Goal: Task Accomplishment & Management: Complete application form

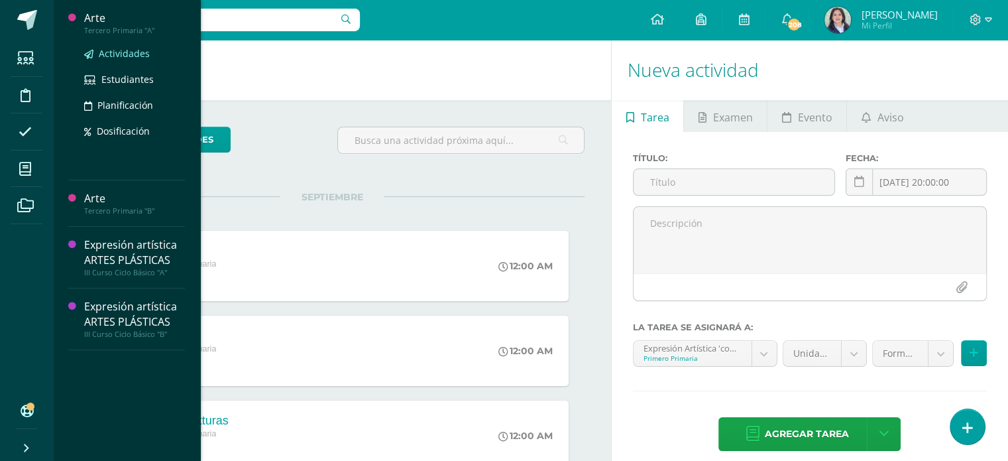
click at [113, 55] on span "Actividades" at bounding box center [124, 53] width 51 height 13
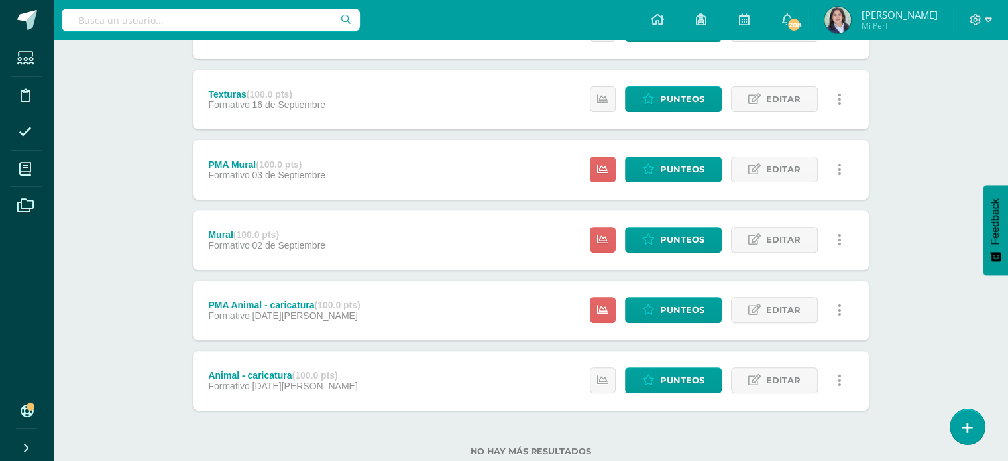
scroll to position [464, 0]
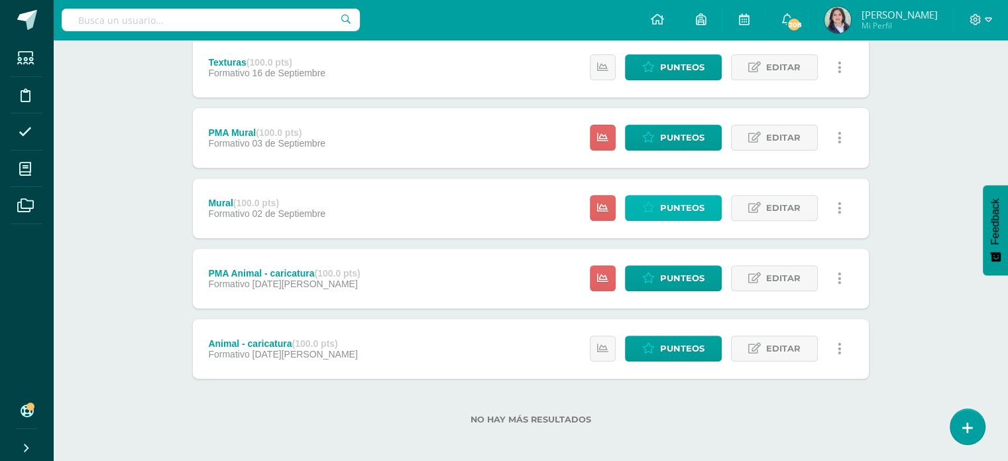
click at [666, 200] on span "Punteos" at bounding box center [682, 208] width 44 height 25
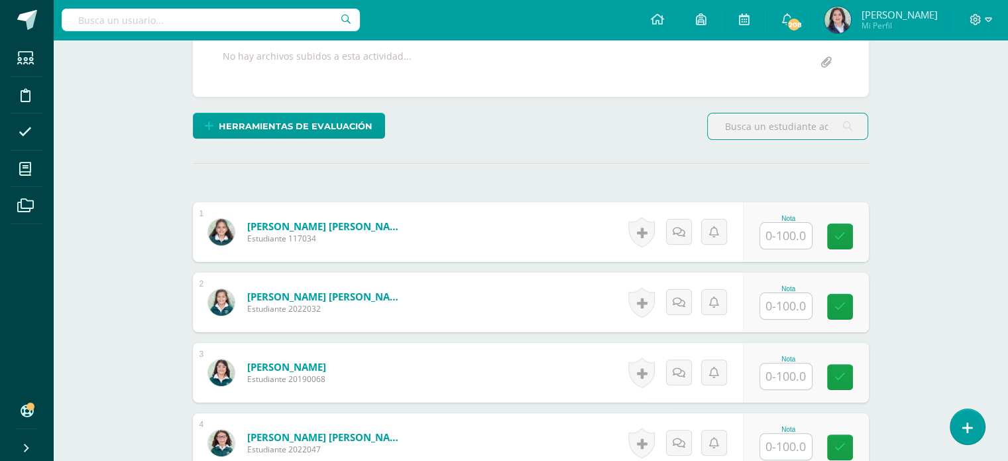
scroll to position [267, 0]
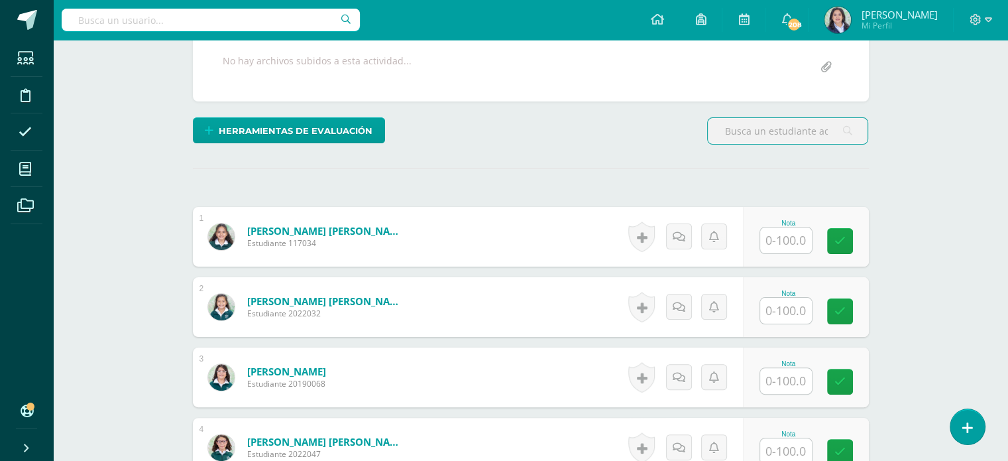
click at [788, 239] on input "text" at bounding box center [787, 240] width 52 height 26
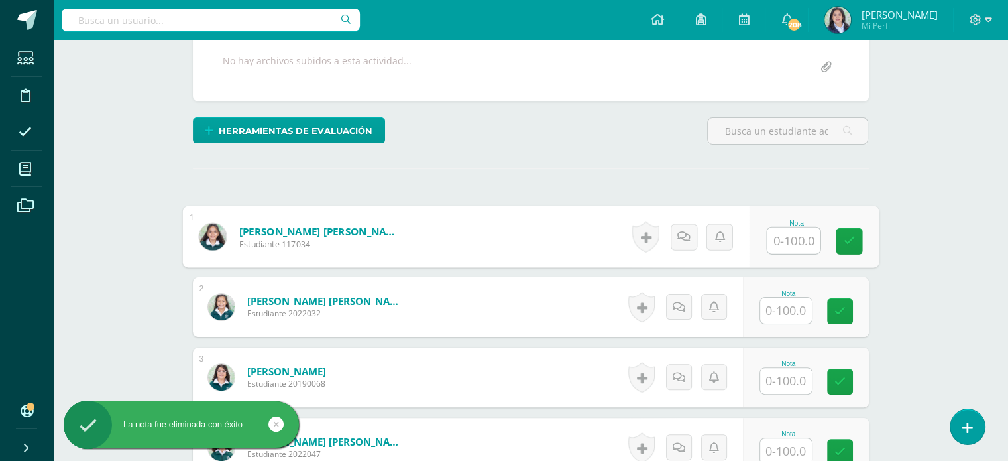
click at [804, 238] on input "text" at bounding box center [793, 240] width 53 height 27
type input "86"
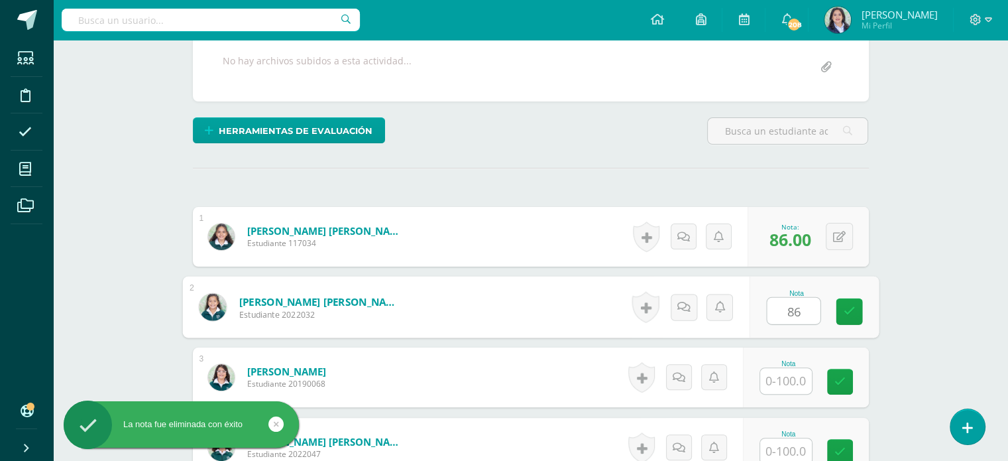
type input "86"
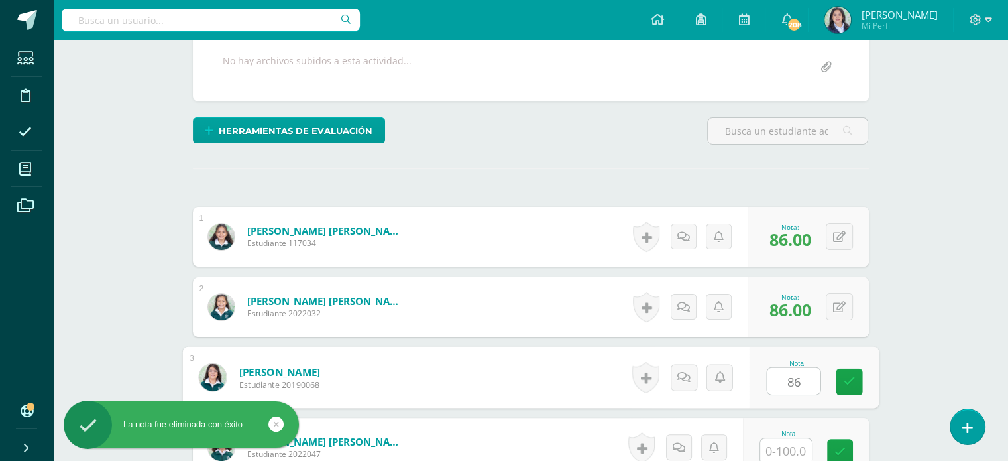
type input "86"
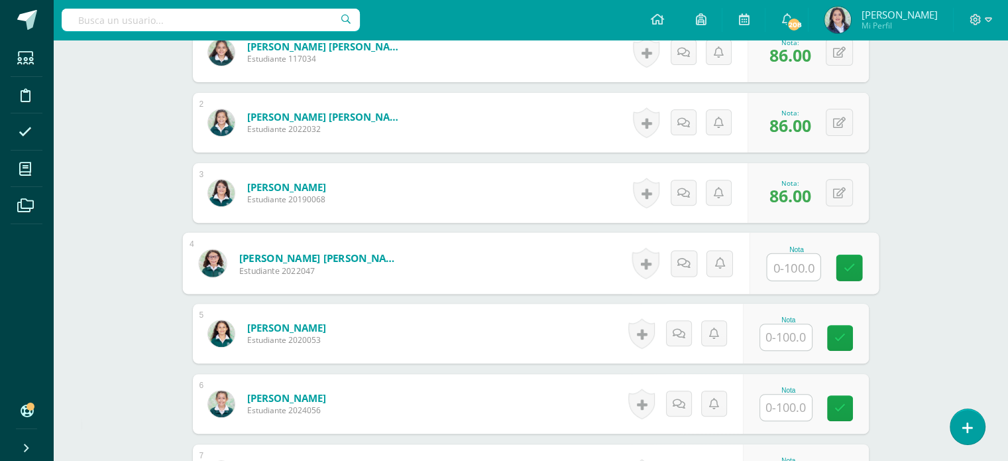
scroll to position [467, 0]
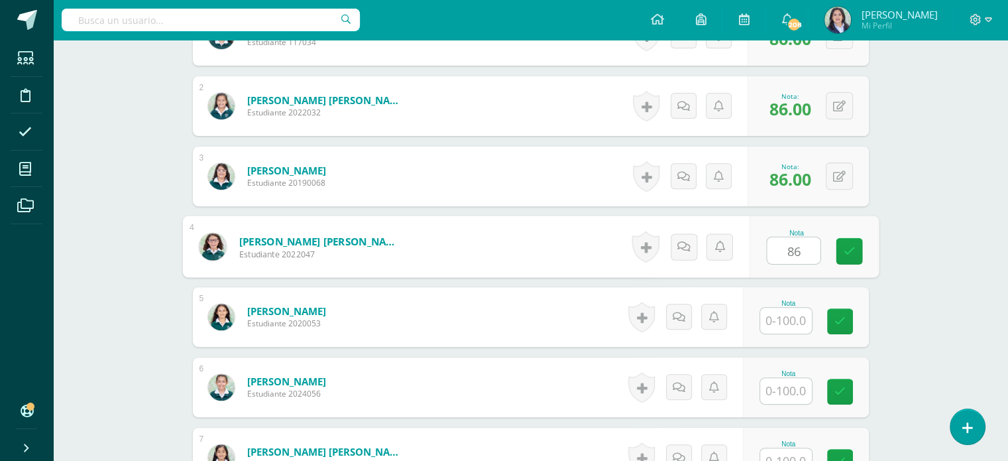
type input "86"
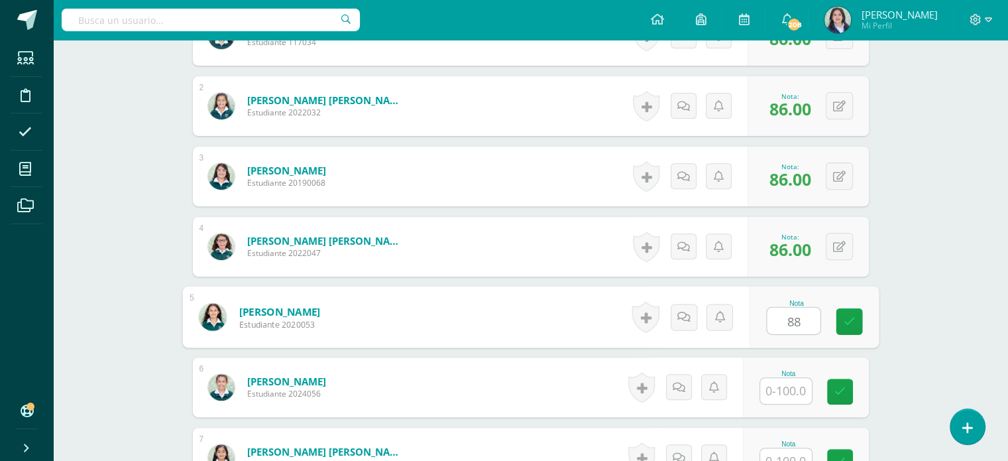
type input "88"
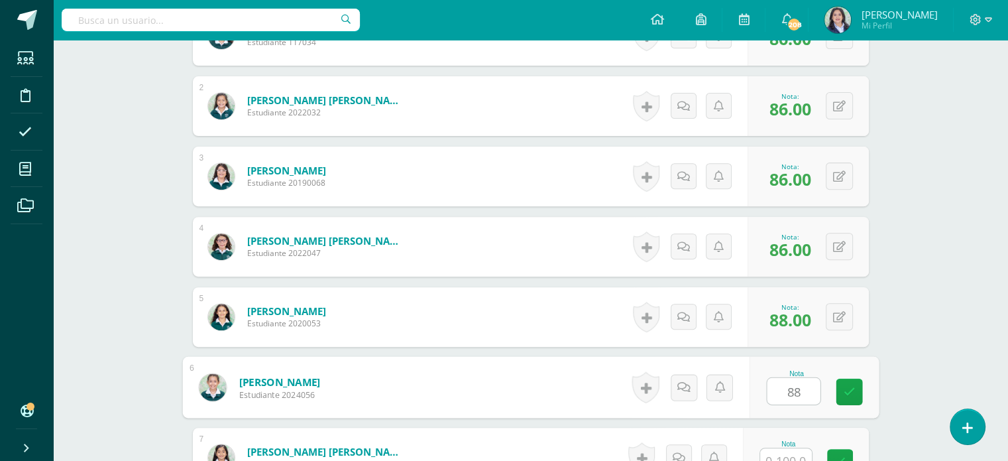
type input "88"
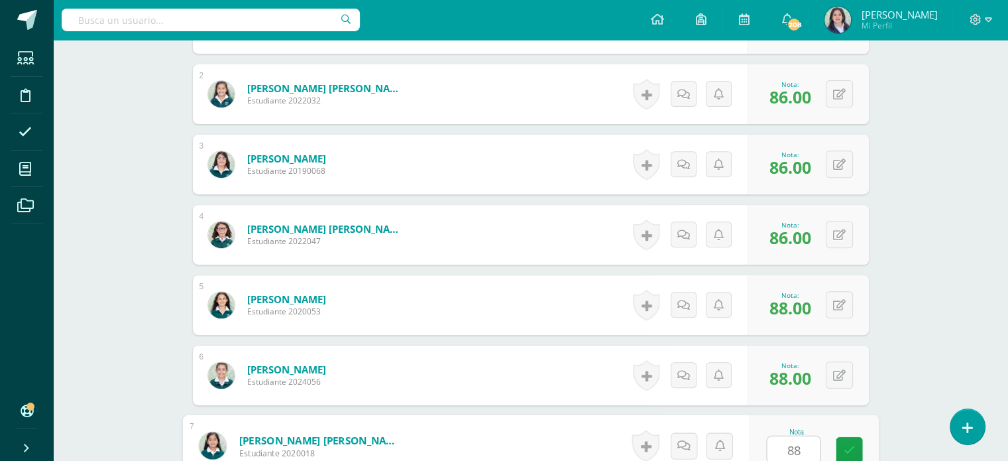
type input "88"
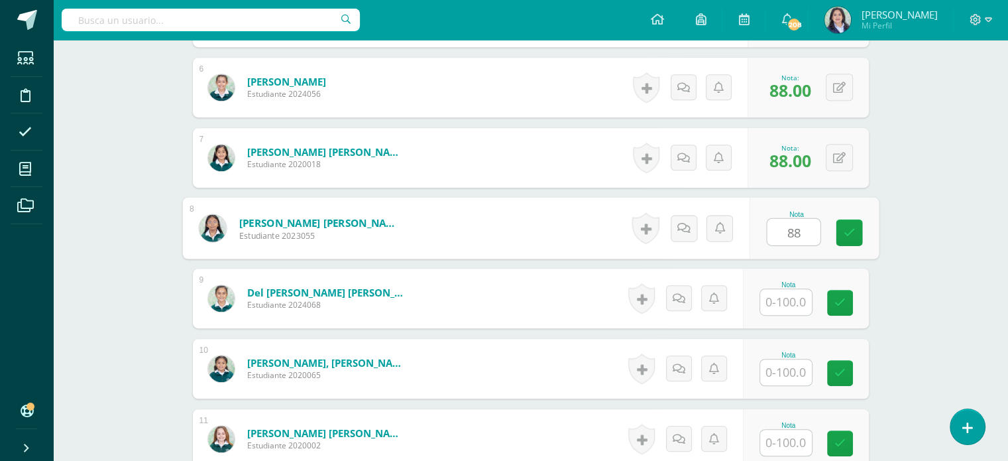
type input "88"
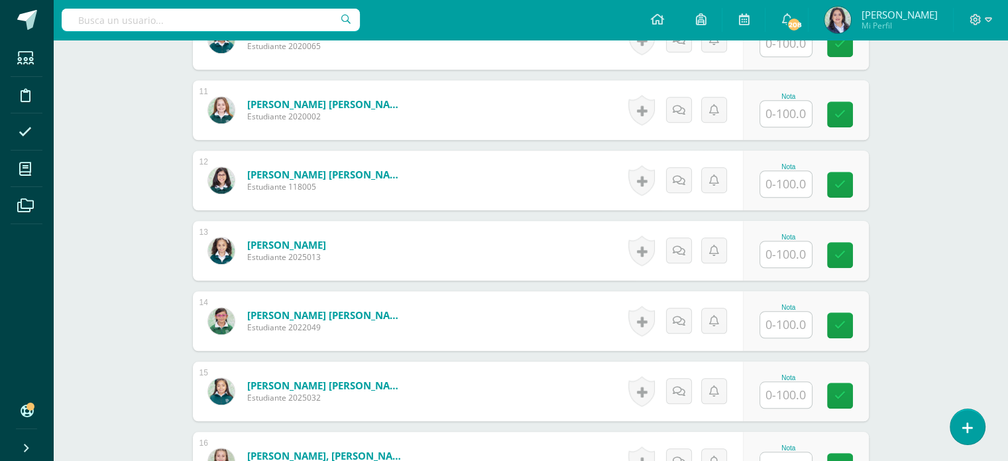
scroll to position [1099, 0]
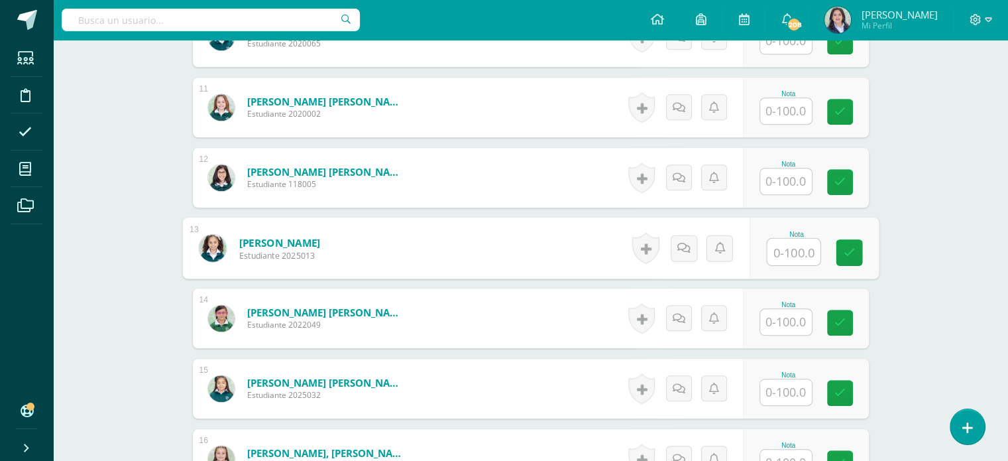
click at [780, 247] on input "text" at bounding box center [793, 252] width 53 height 27
type input "86"
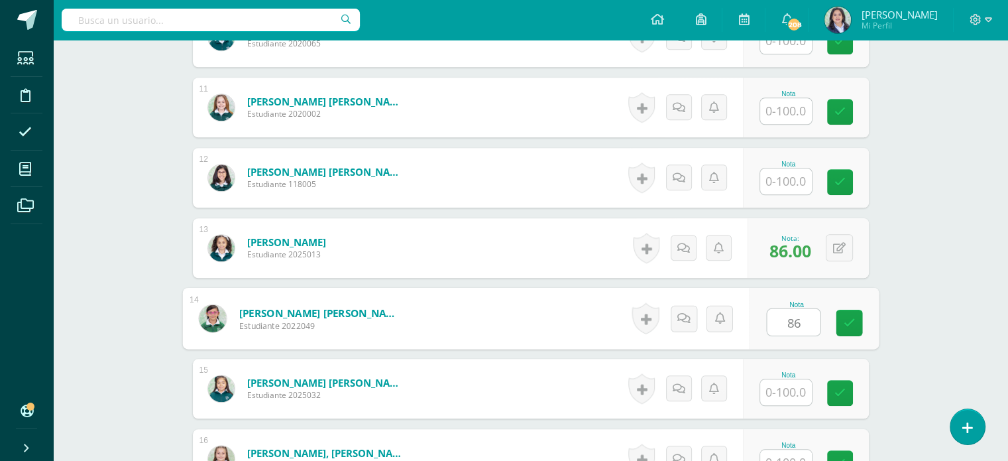
type input "86"
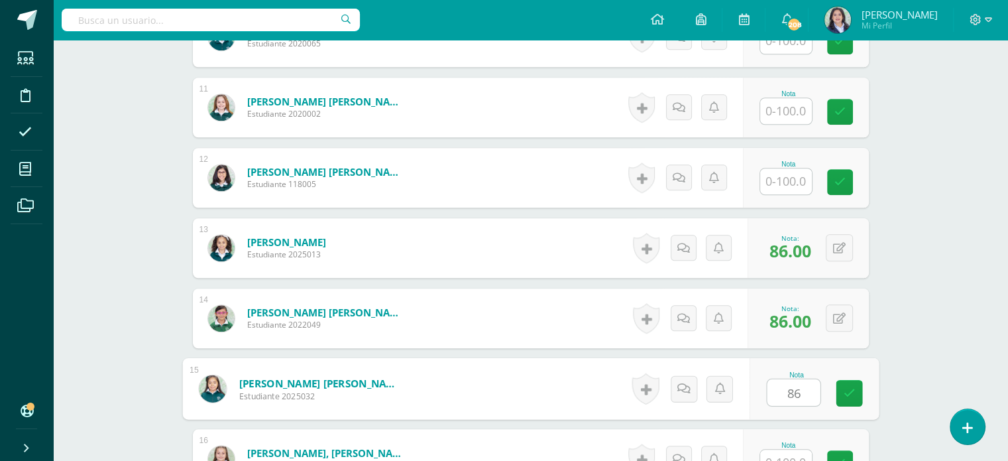
type input "86"
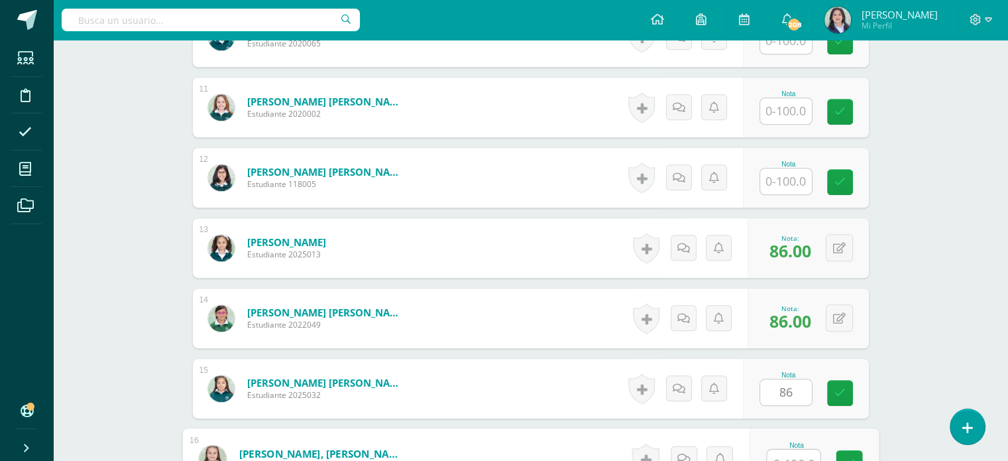
scroll to position [1112, 0]
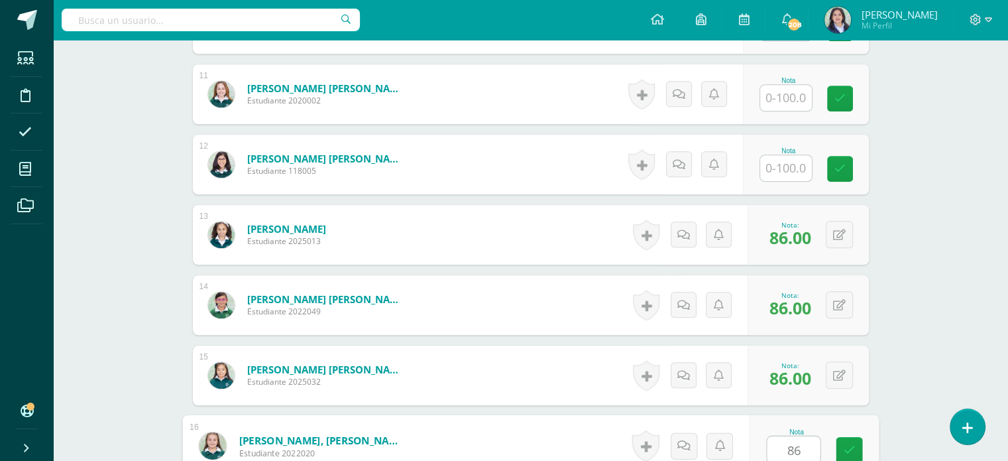
type input "86"
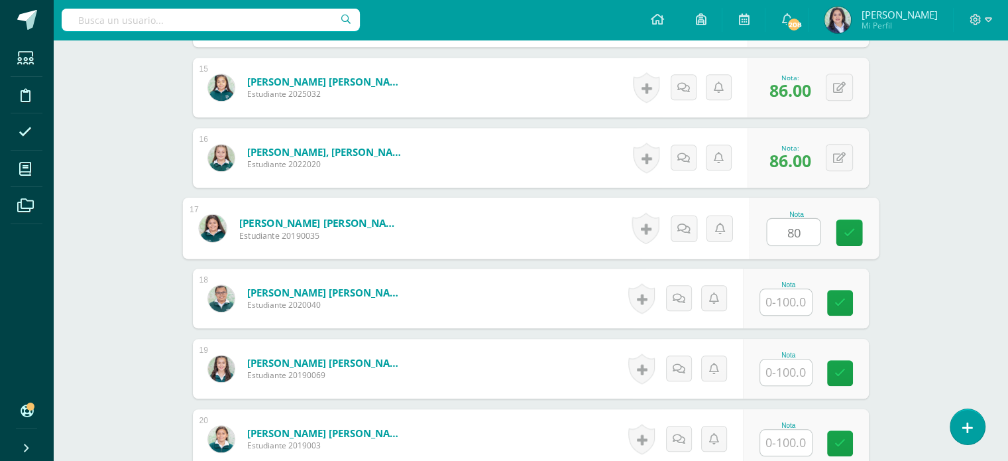
type input "80"
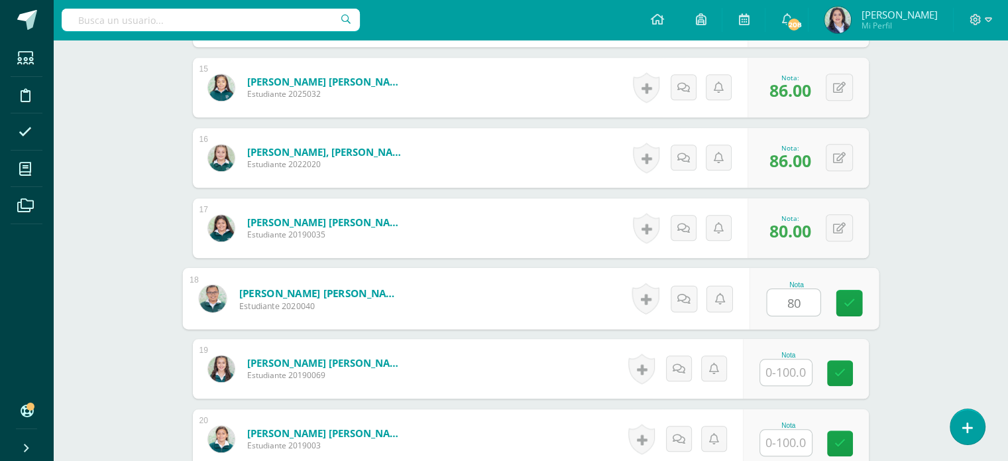
type input "80"
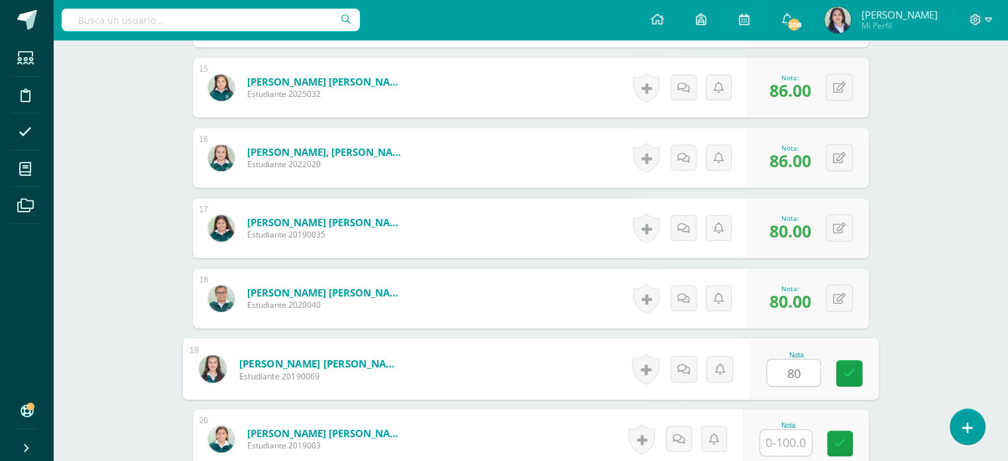
type input "80"
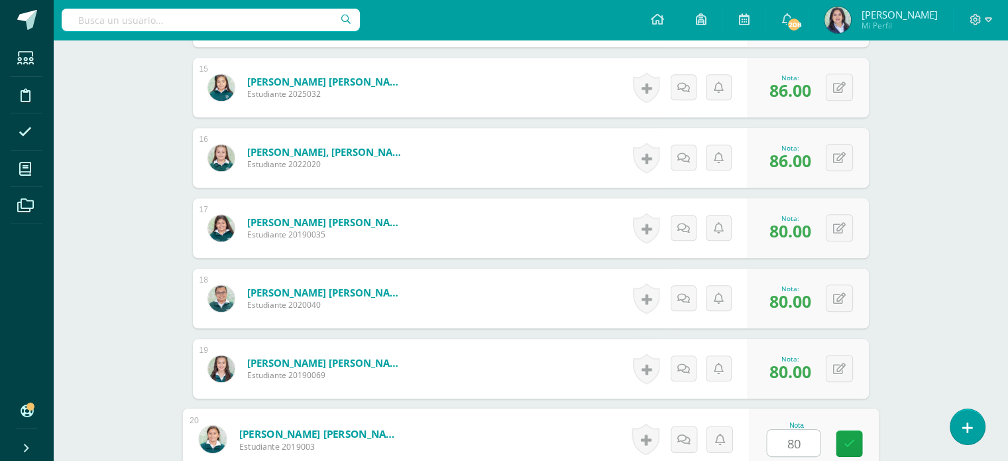
type input "80"
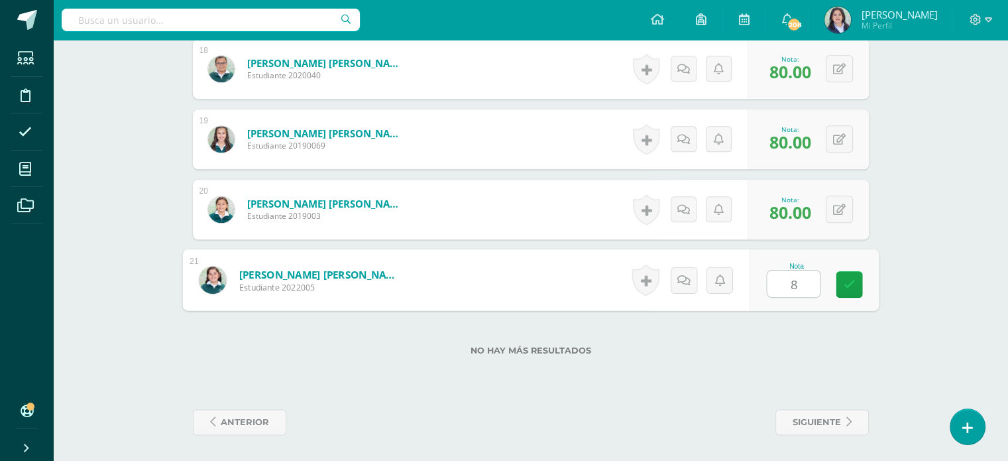
type input "86"
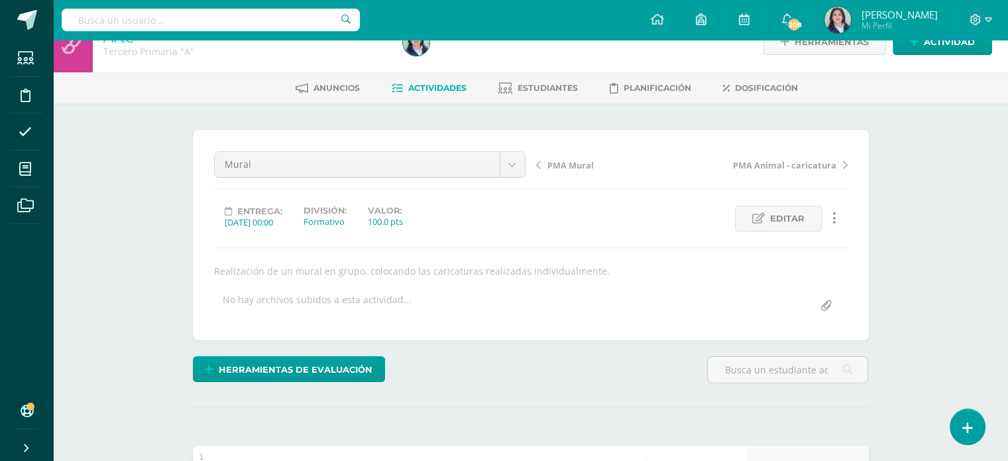
scroll to position [0, 0]
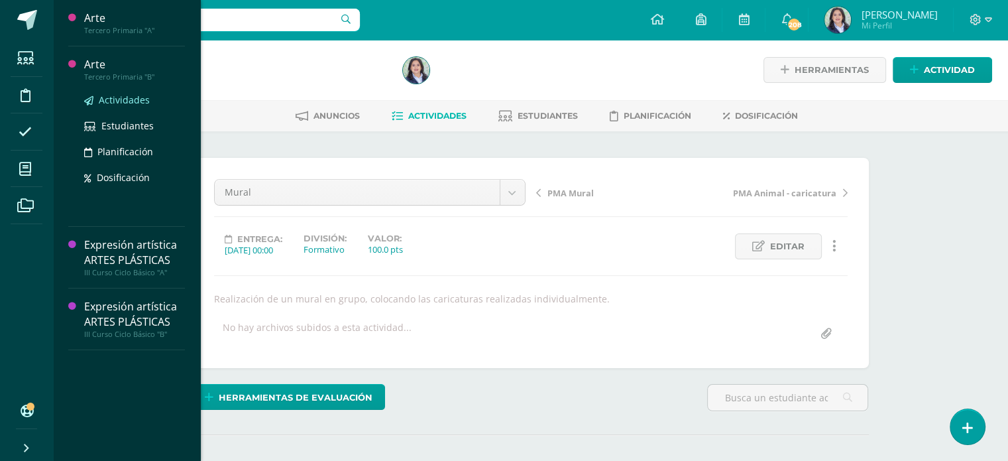
click at [113, 103] on span "Actividades" at bounding box center [124, 99] width 51 height 13
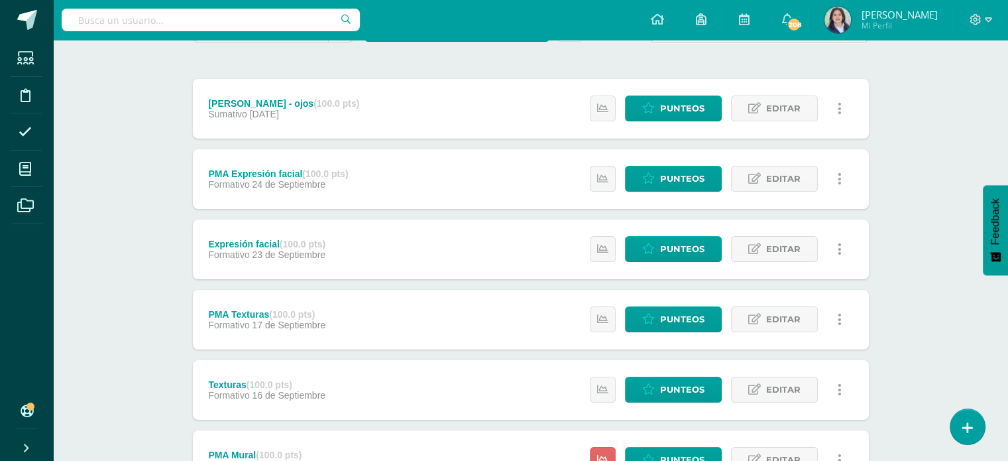
scroll to position [398, 0]
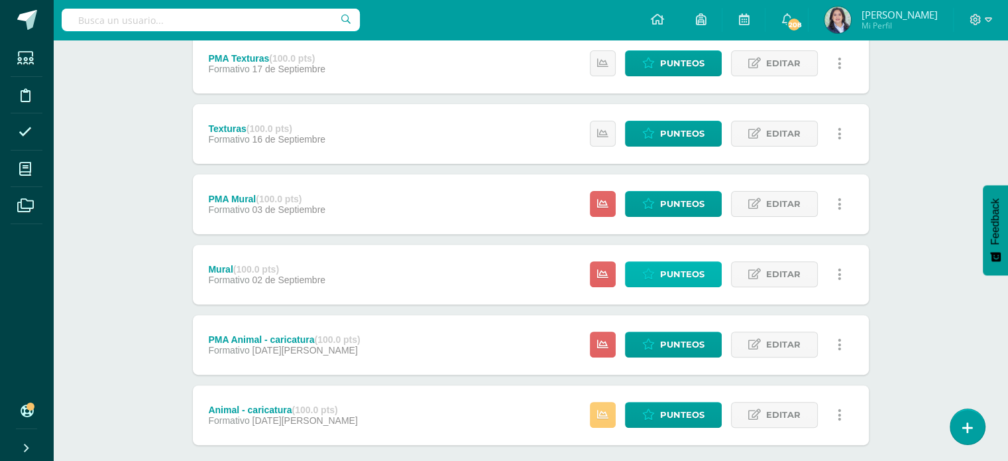
click at [682, 275] on span "Punteos" at bounding box center [682, 274] width 44 height 25
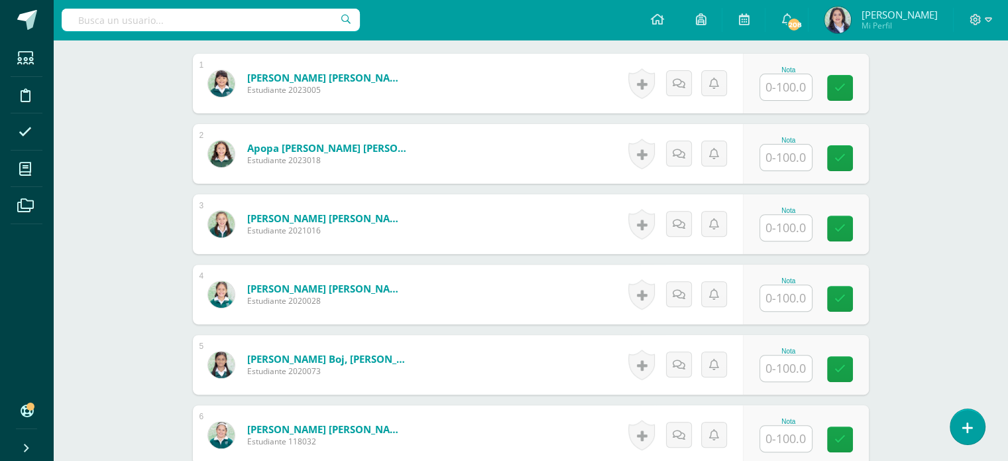
scroll to position [429, 0]
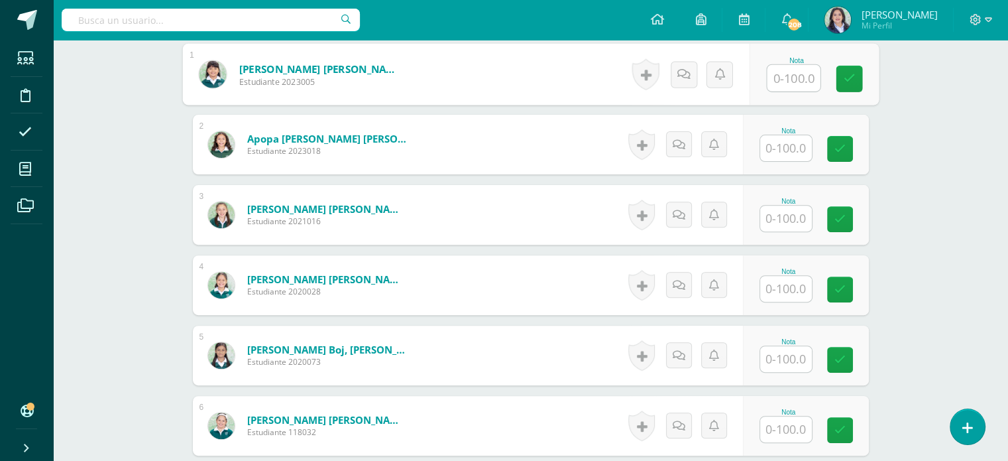
click at [786, 82] on input "text" at bounding box center [793, 78] width 53 height 27
type input "94"
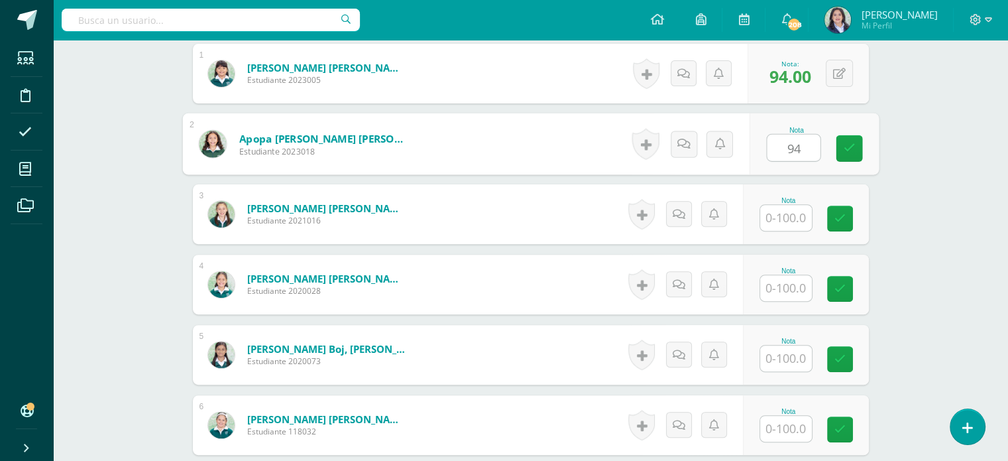
scroll to position [430, 0]
type input "94"
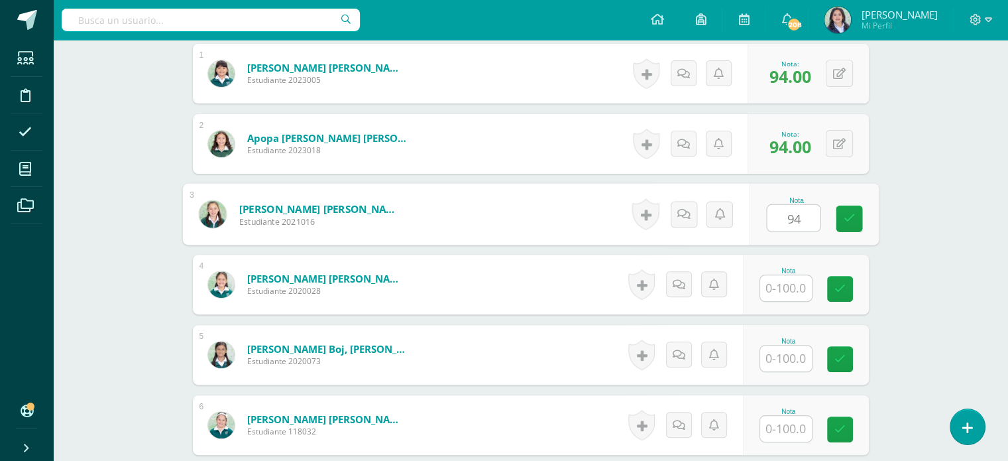
type input "94"
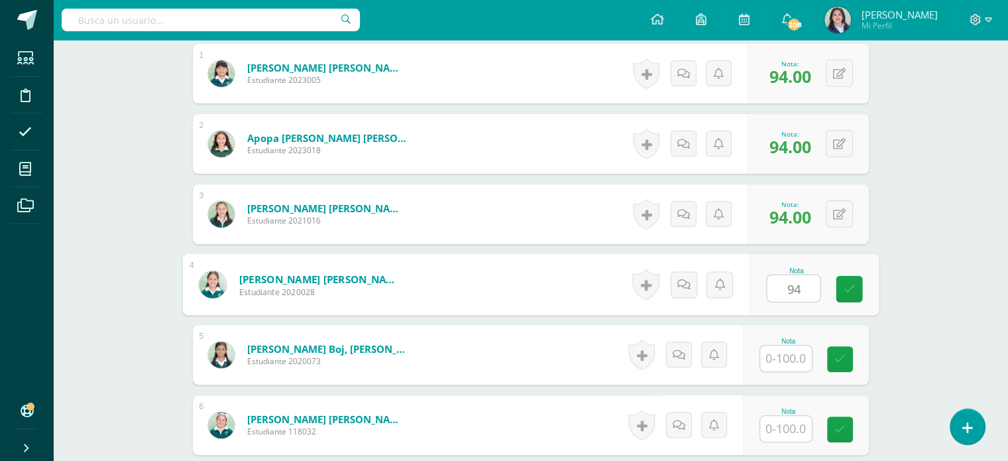
type input "94"
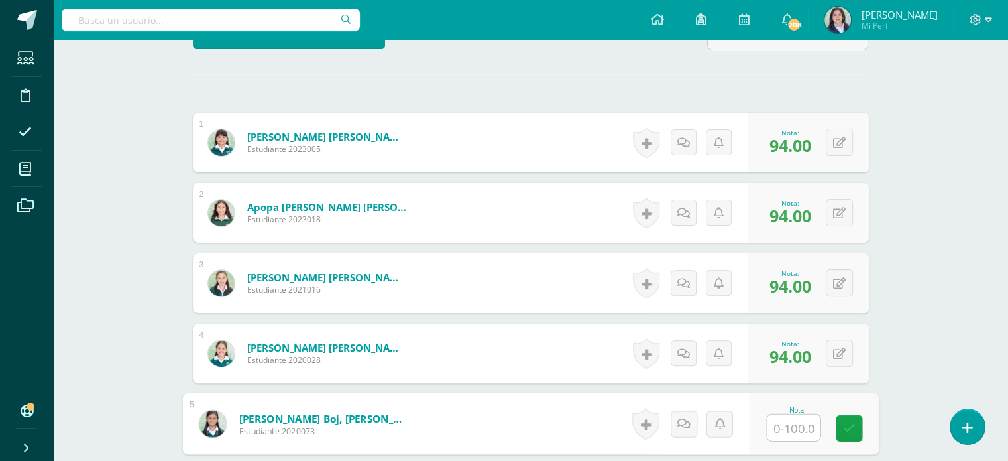
scroll to position [363, 0]
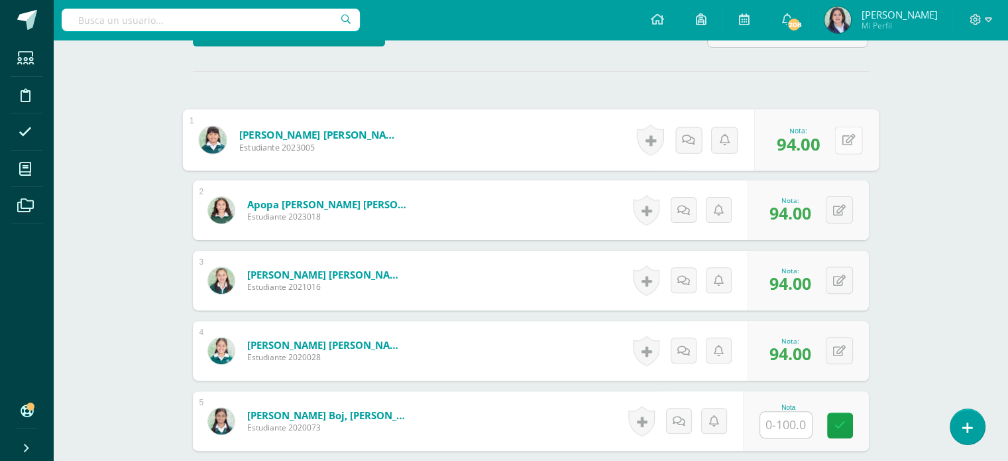
click at [835, 135] on button at bounding box center [849, 140] width 28 height 28
type input "+"
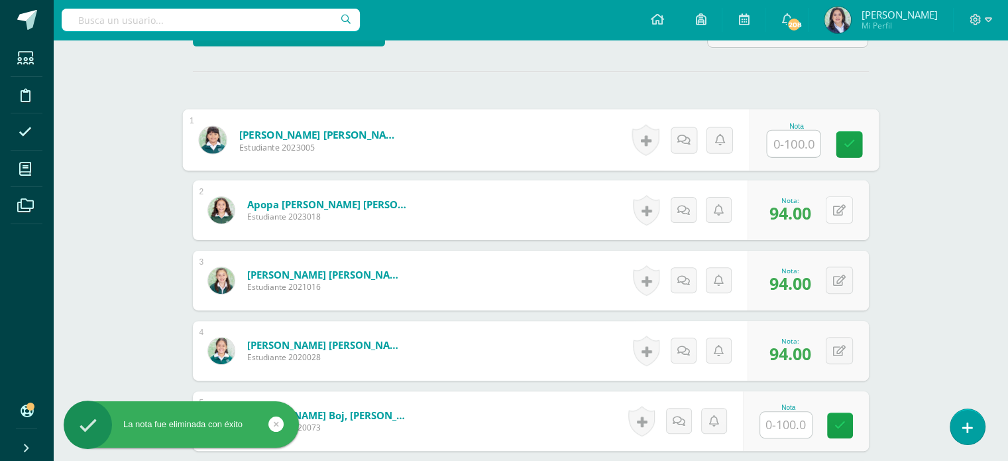
click at [830, 209] on div "0 Logros Logros obtenidos Aún no hay logros agregados Nota: 94.00" at bounding box center [808, 210] width 121 height 60
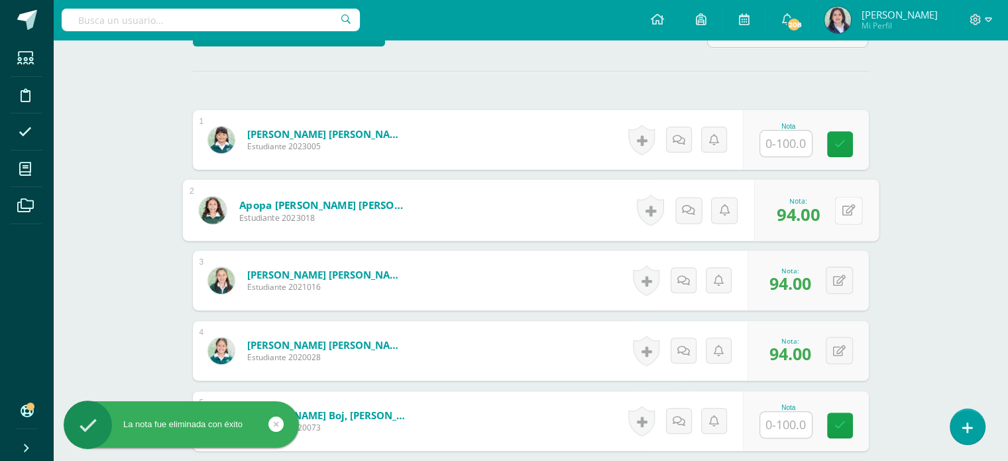
click at [842, 210] on icon at bounding box center [848, 209] width 13 height 11
click at [804, 280] on span "94.00" at bounding box center [791, 283] width 42 height 23
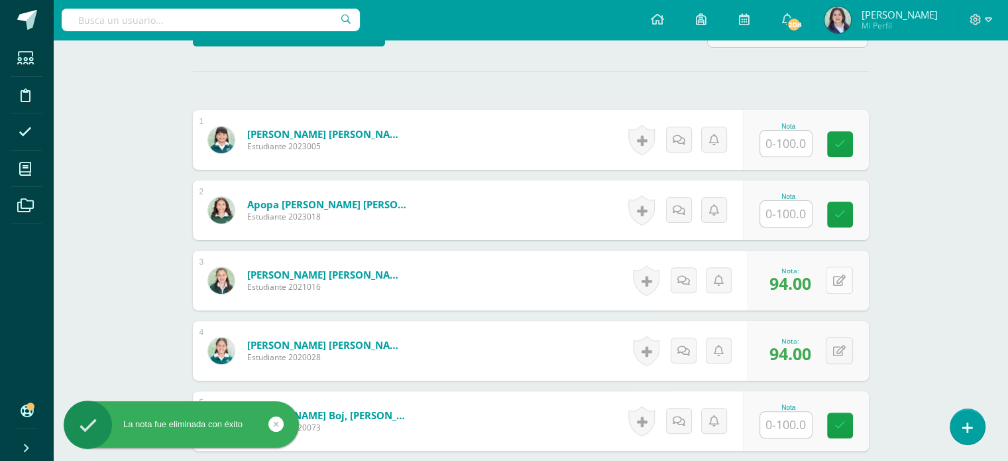
click at [852, 283] on button at bounding box center [839, 280] width 27 height 27
click at [845, 344] on button at bounding box center [839, 350] width 27 height 27
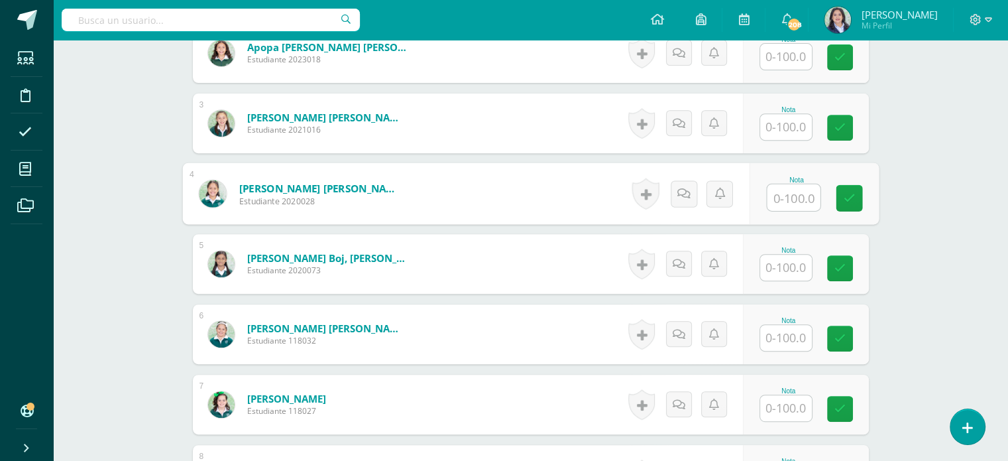
scroll to position [629, 0]
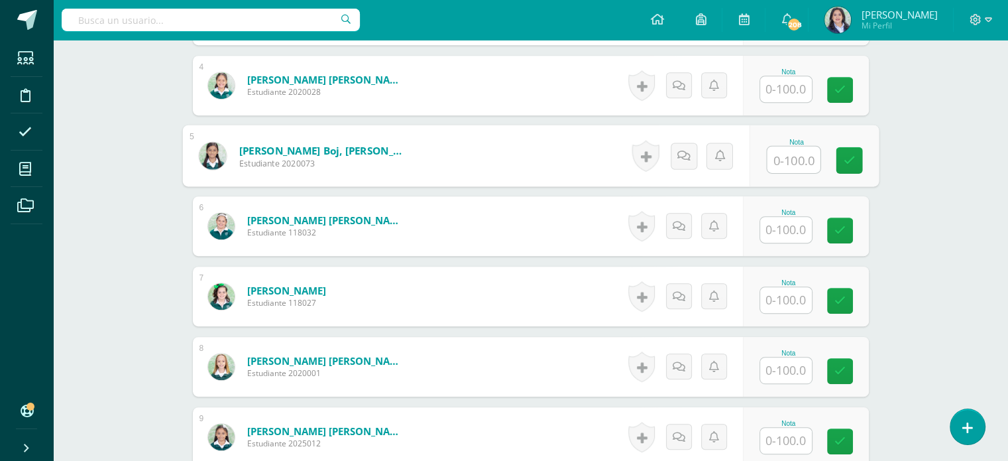
click at [787, 153] on input "text" at bounding box center [793, 160] width 53 height 27
type input "94"
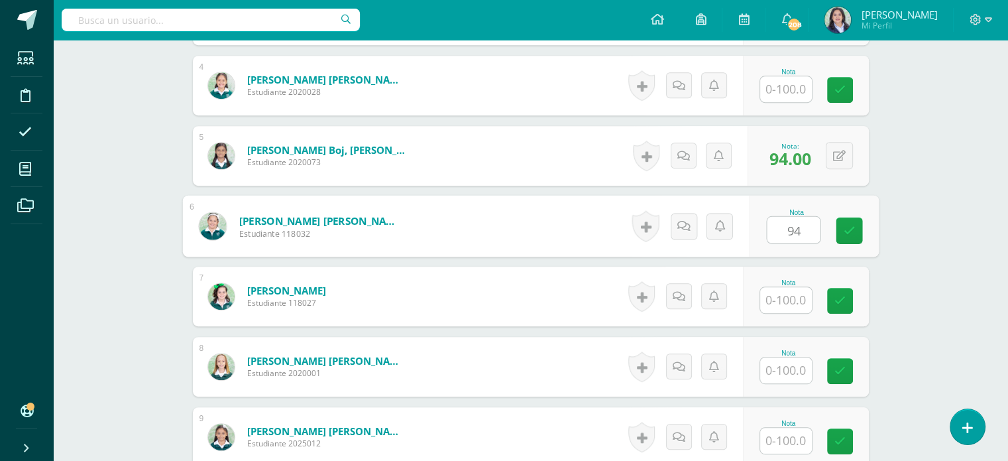
type input "94"
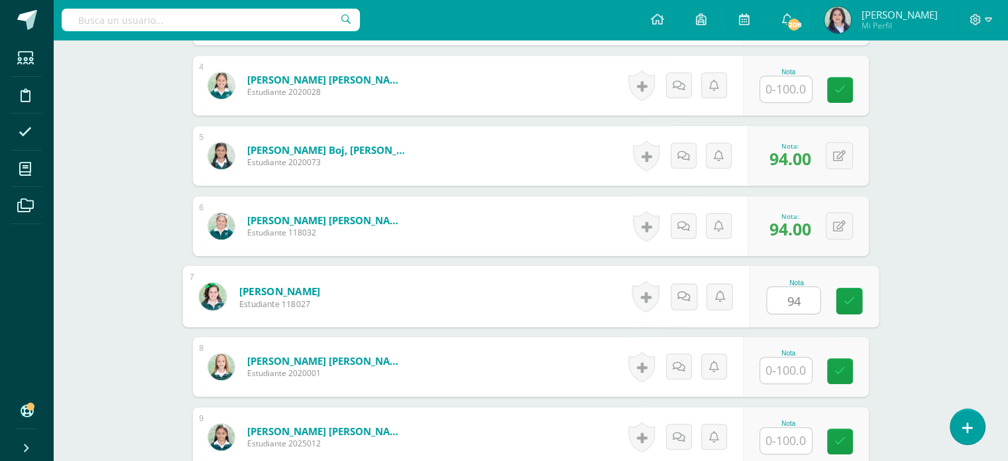
type input "94"
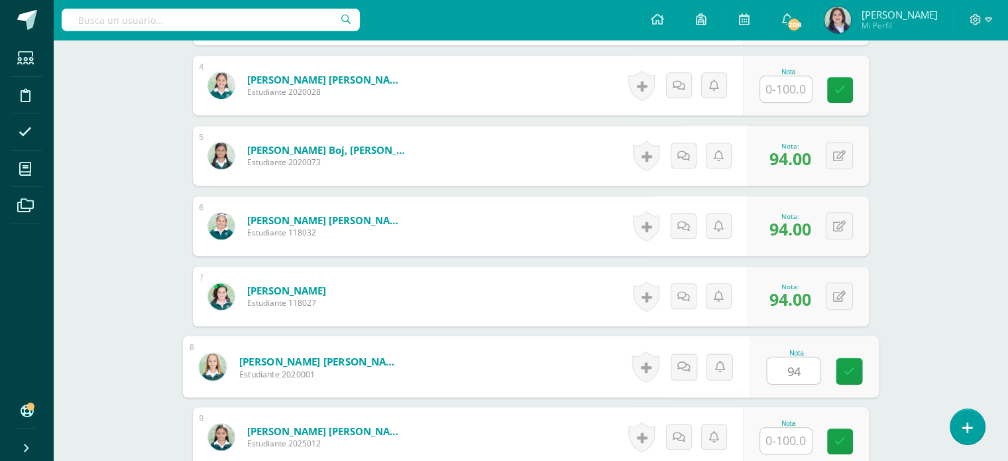
type input "94"
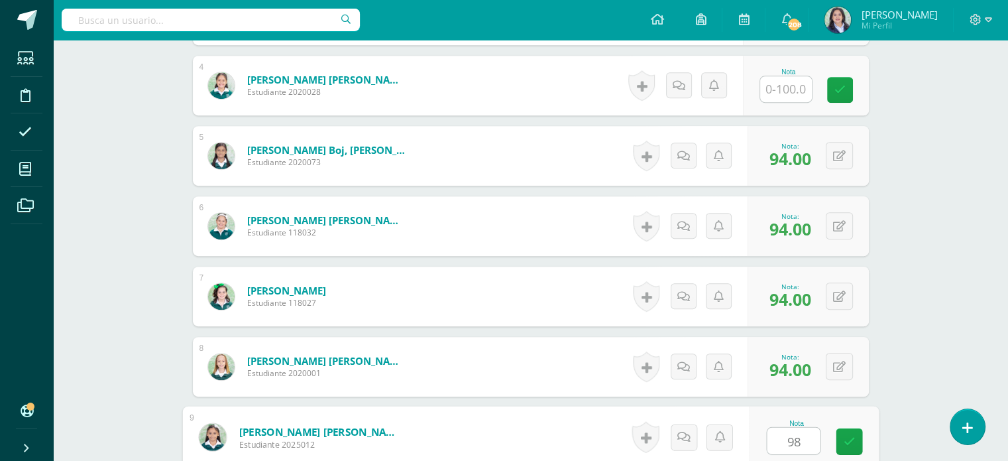
type input "98"
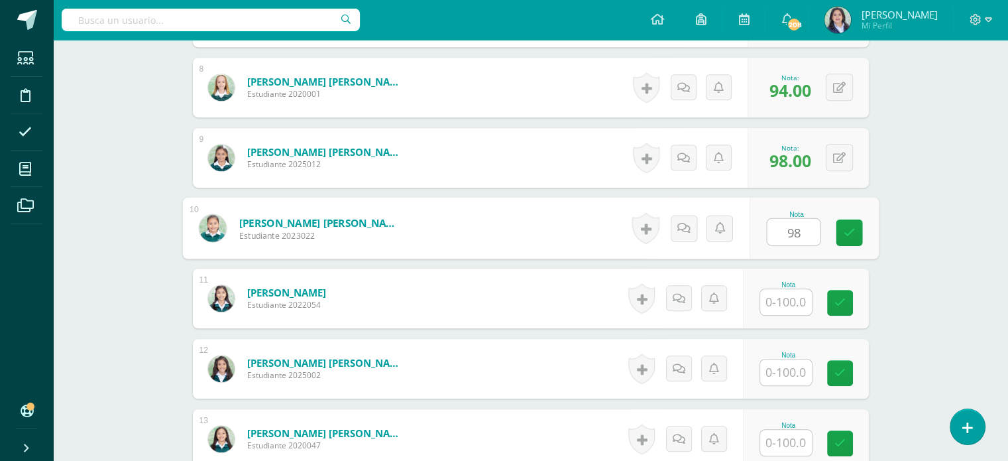
type input "98"
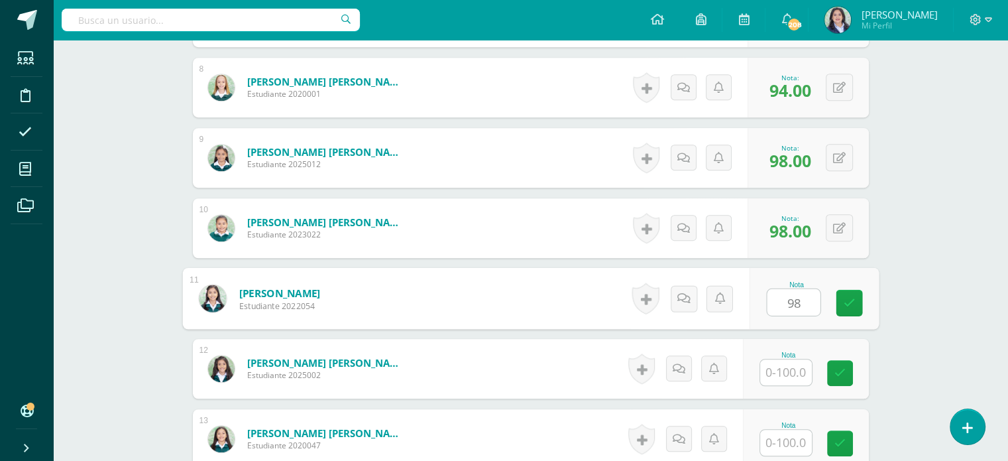
type input "98"
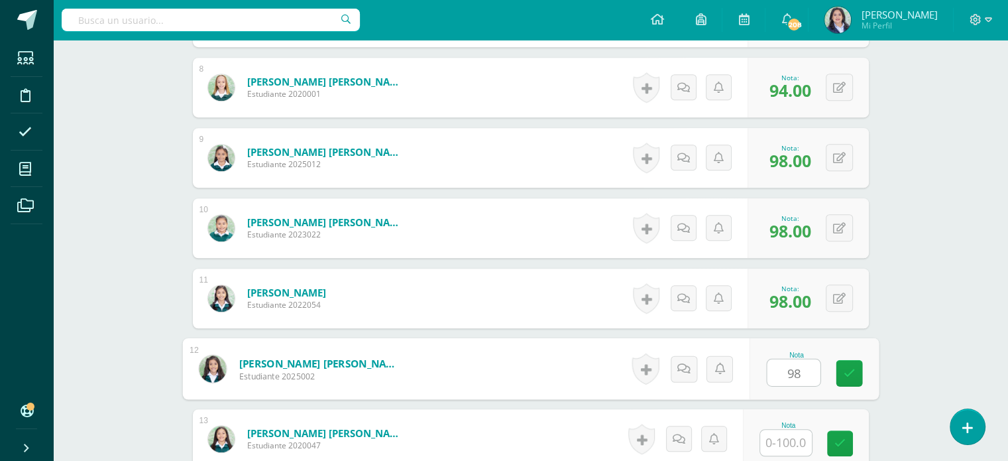
type input "98"
click at [806, 320] on div "0 Logros Logros obtenidos Aún no hay logros agregados Nota: 98.00" at bounding box center [808, 299] width 121 height 60
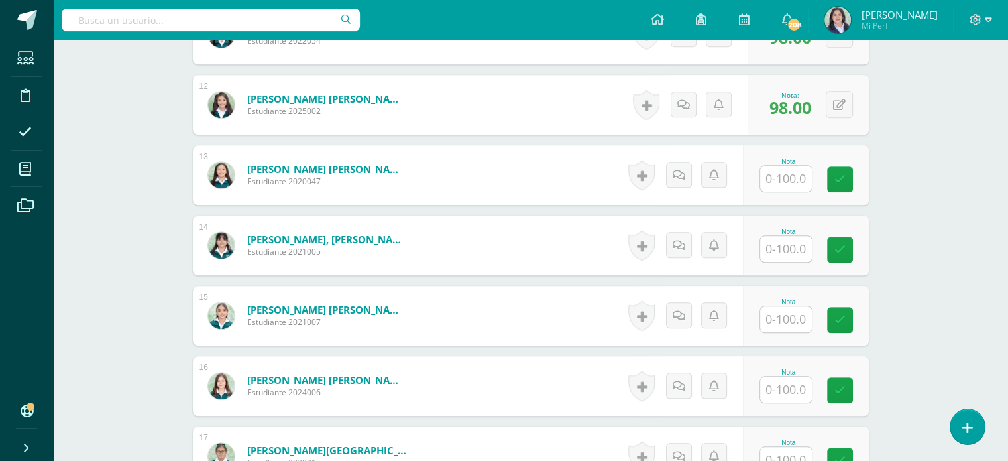
scroll to position [1173, 0]
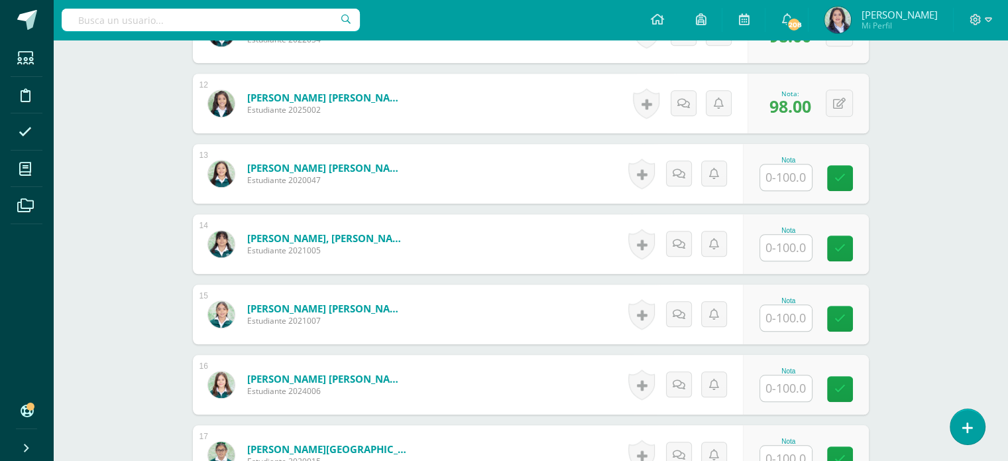
click at [788, 176] on input "text" at bounding box center [787, 177] width 52 height 26
type input "94"
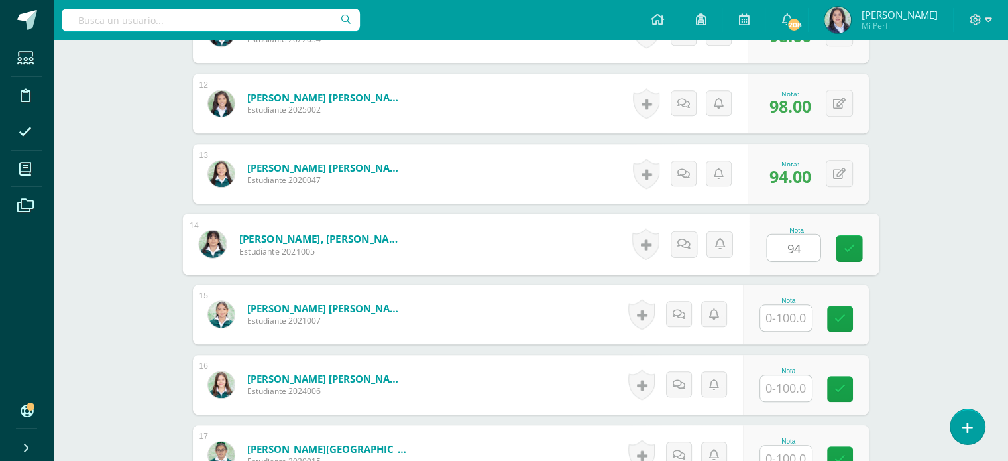
type input "94"
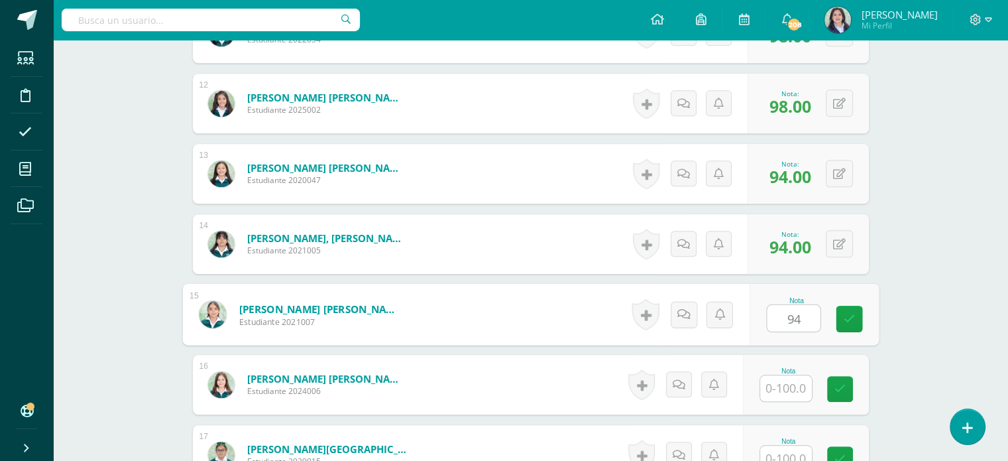
type input "94"
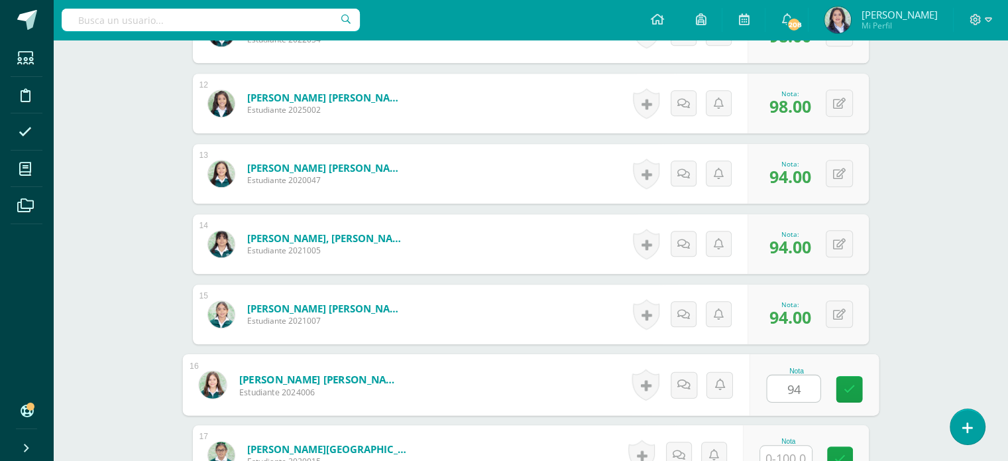
type input "94"
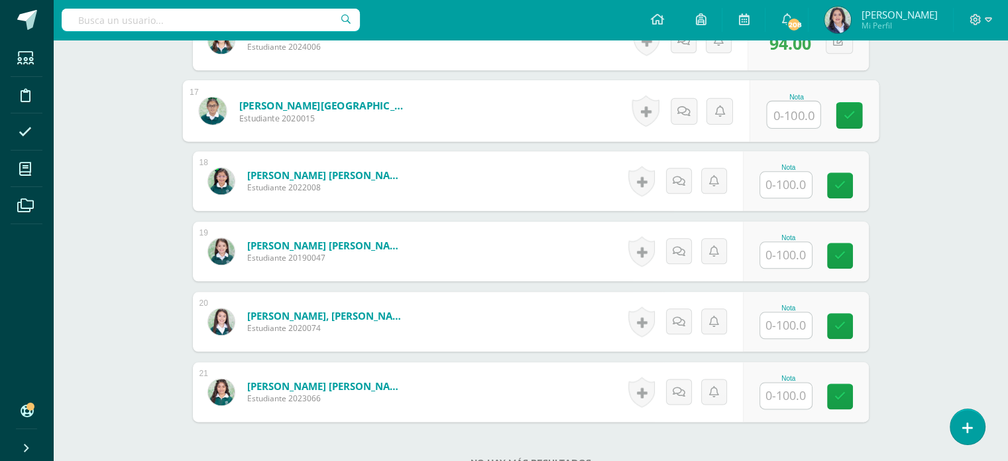
scroll to position [1514, 0]
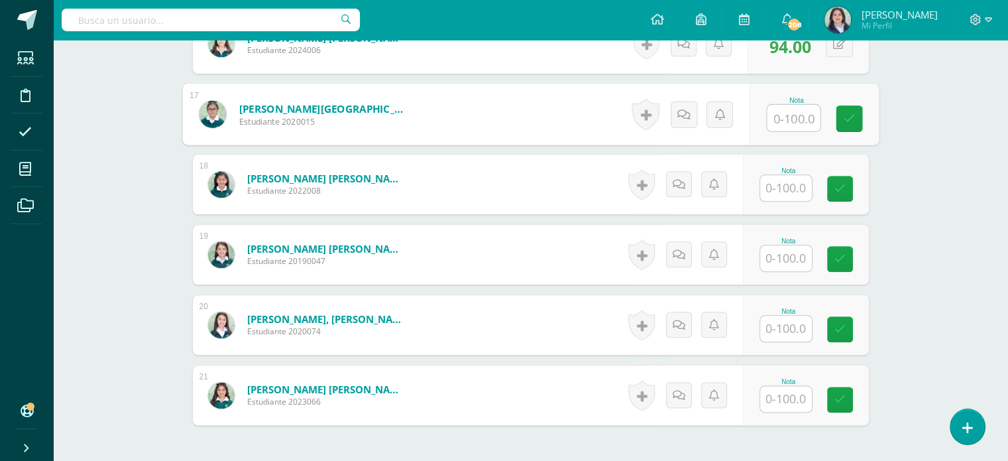
click at [790, 260] on input "text" at bounding box center [787, 258] width 52 height 26
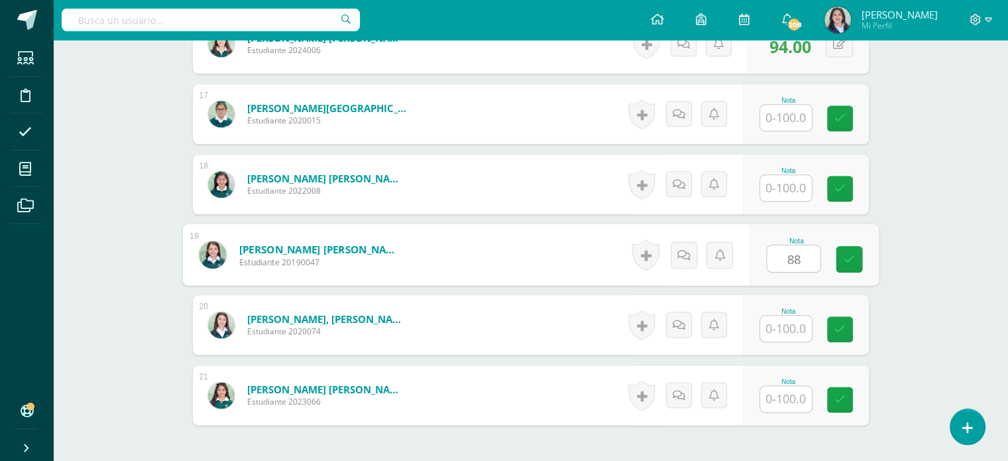
type input "88"
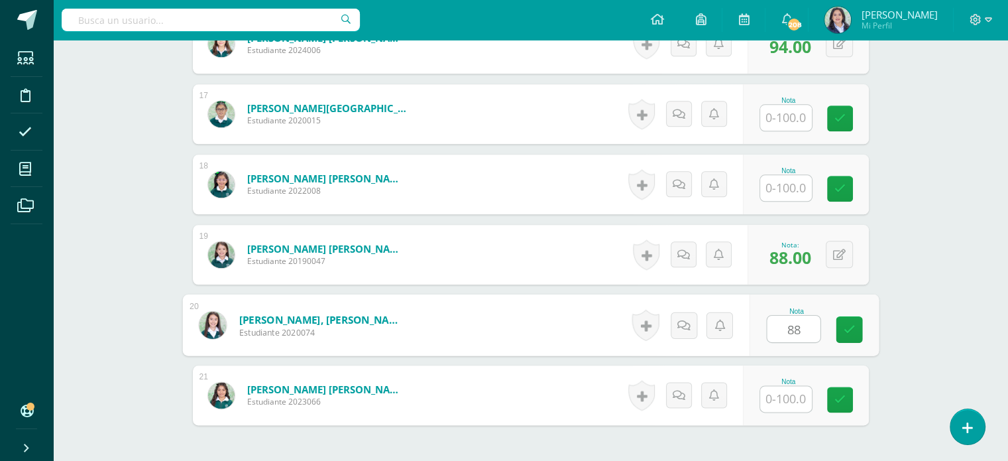
type input "88"
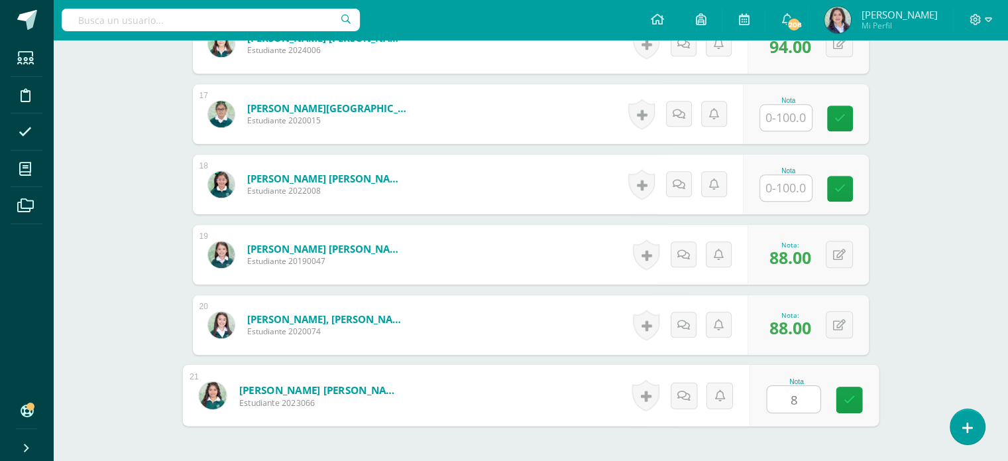
type input "88"
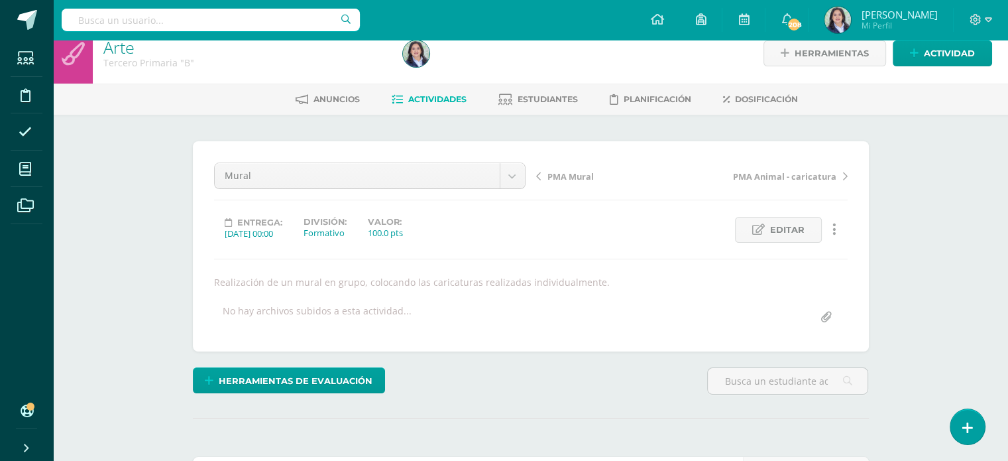
scroll to position [0, 0]
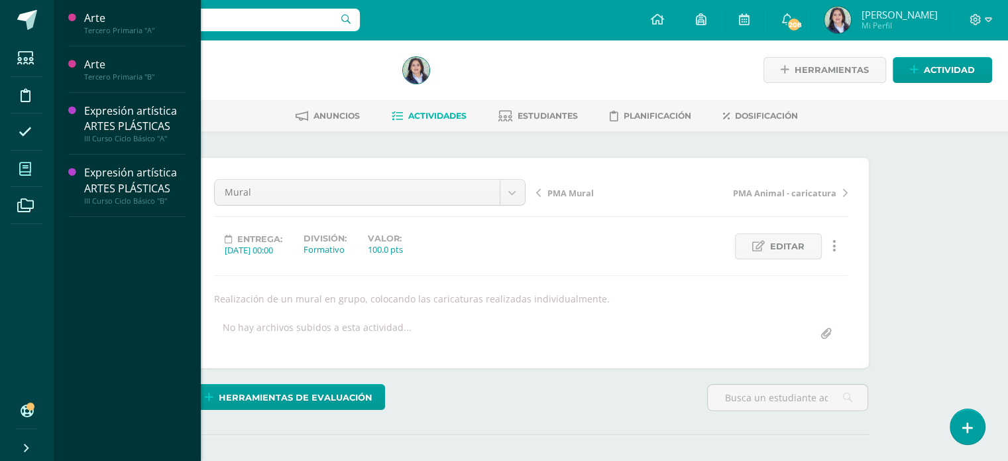
click at [23, 163] on icon at bounding box center [25, 168] width 12 height 13
